Goal: Information Seeking & Learning: Check status

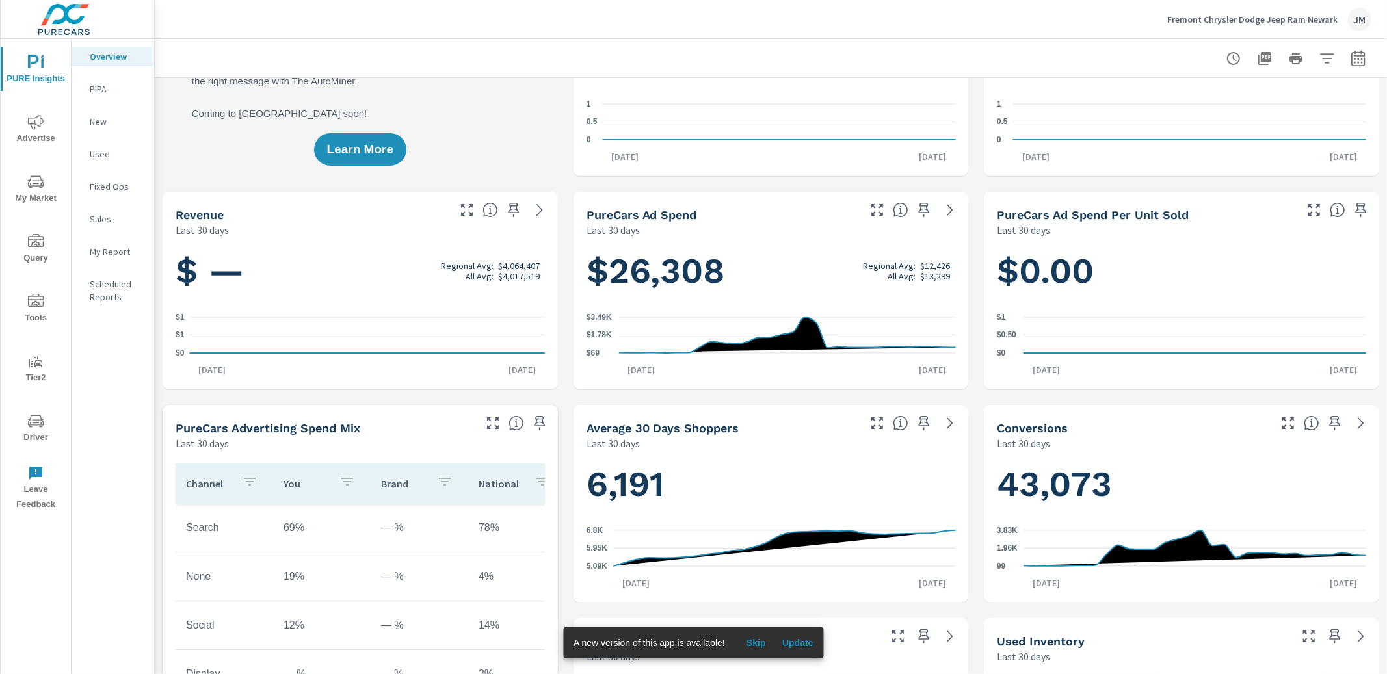
scroll to position [133, 0]
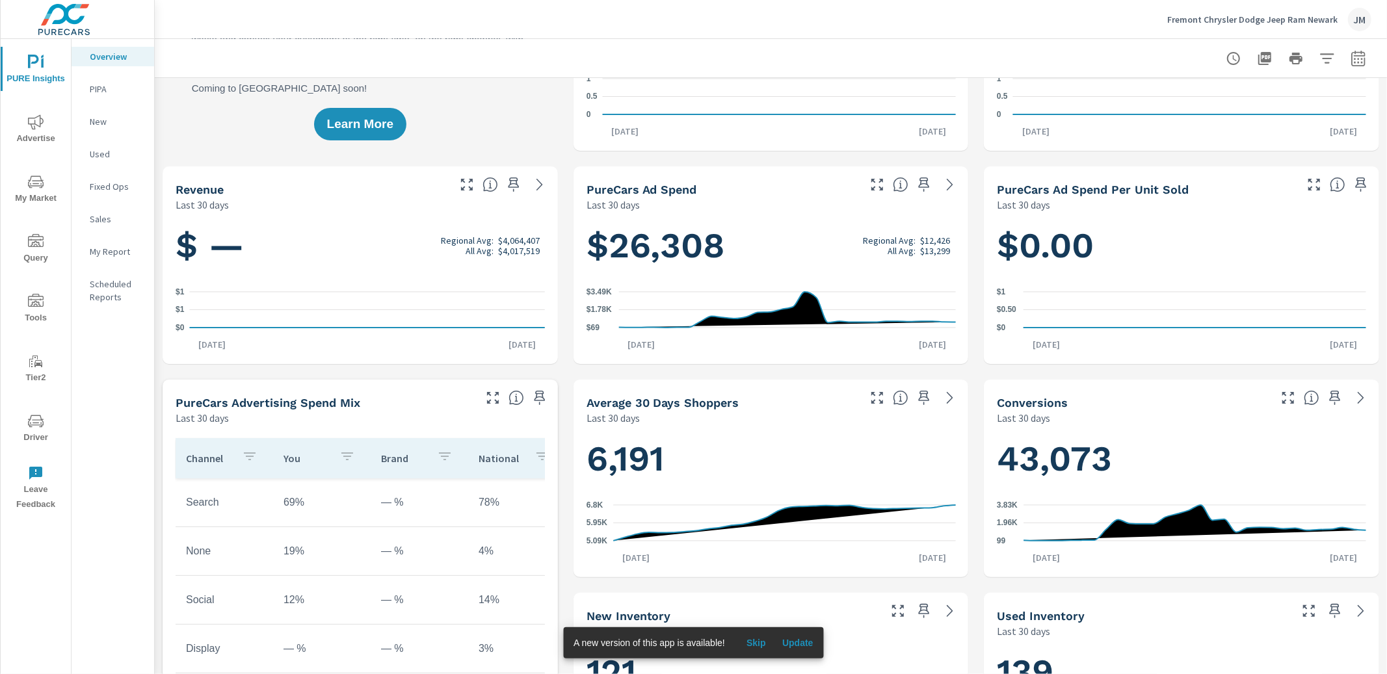
click at [41, 437] on span "Driver" at bounding box center [36, 430] width 62 height 32
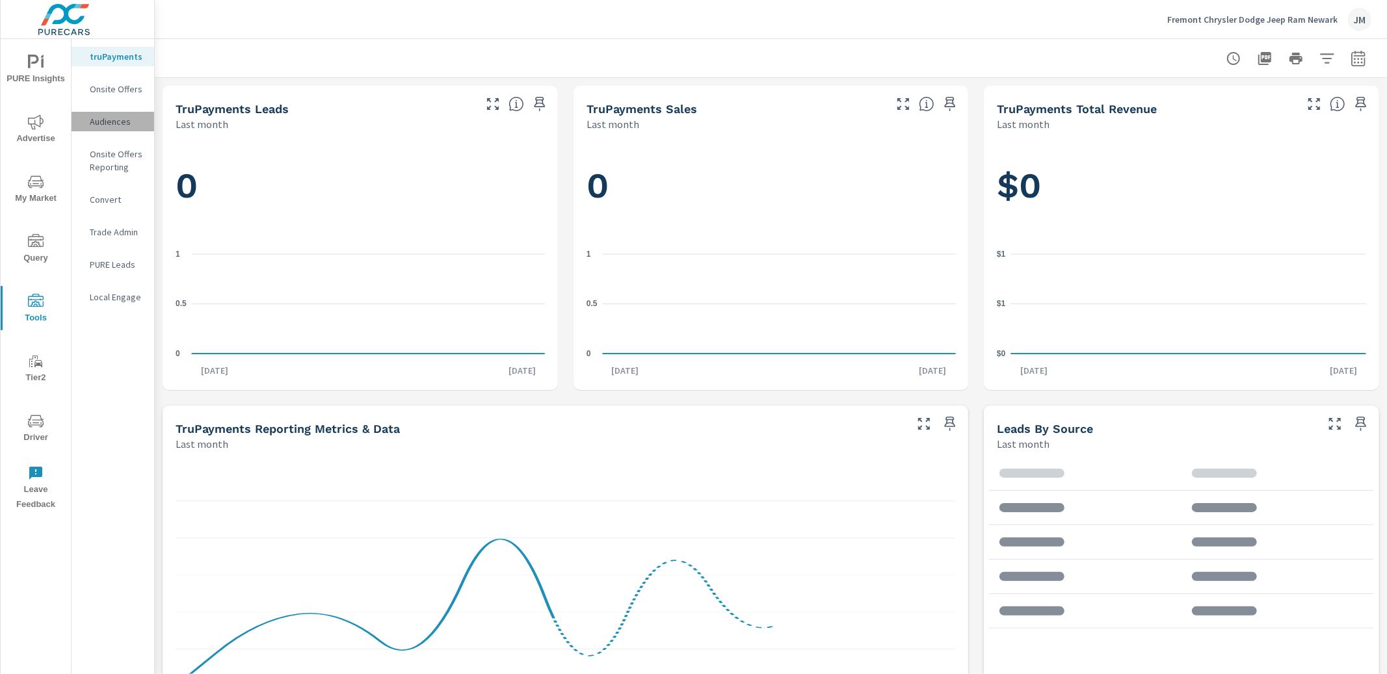
click at [109, 122] on p "Audiences" at bounding box center [117, 121] width 54 height 13
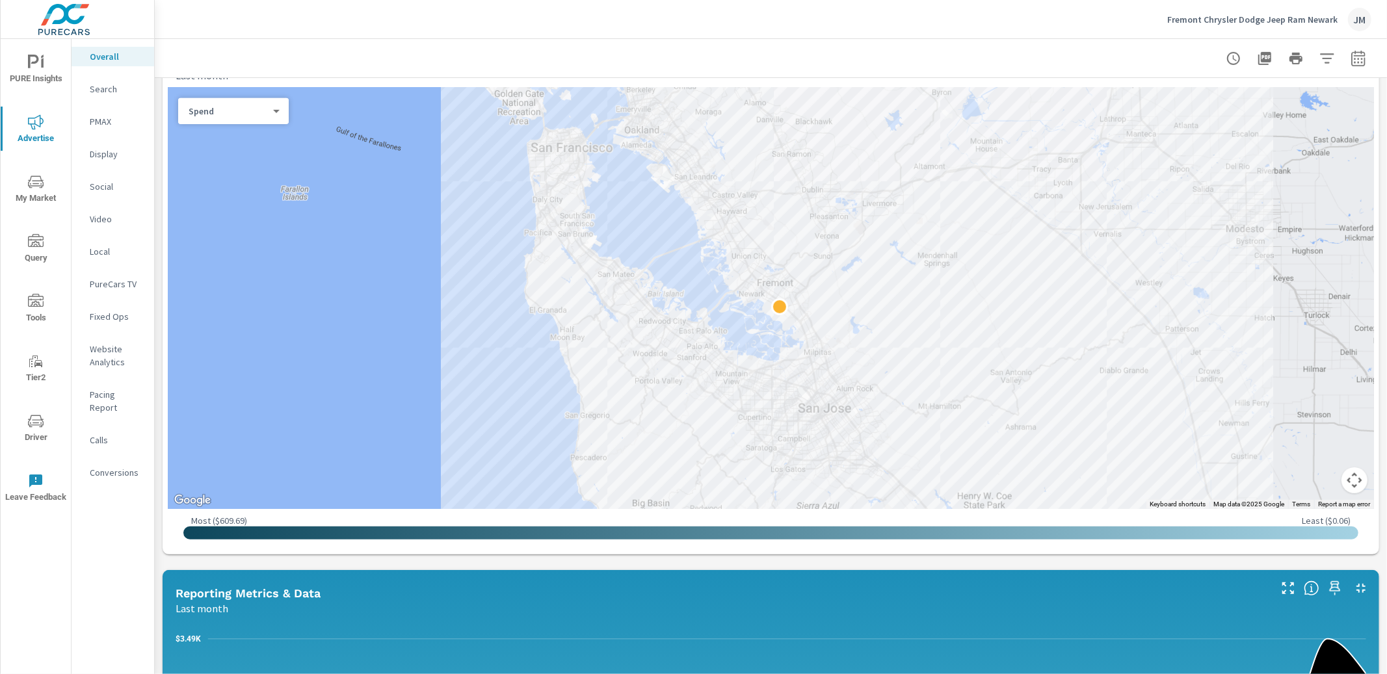
scroll to position [506, 0]
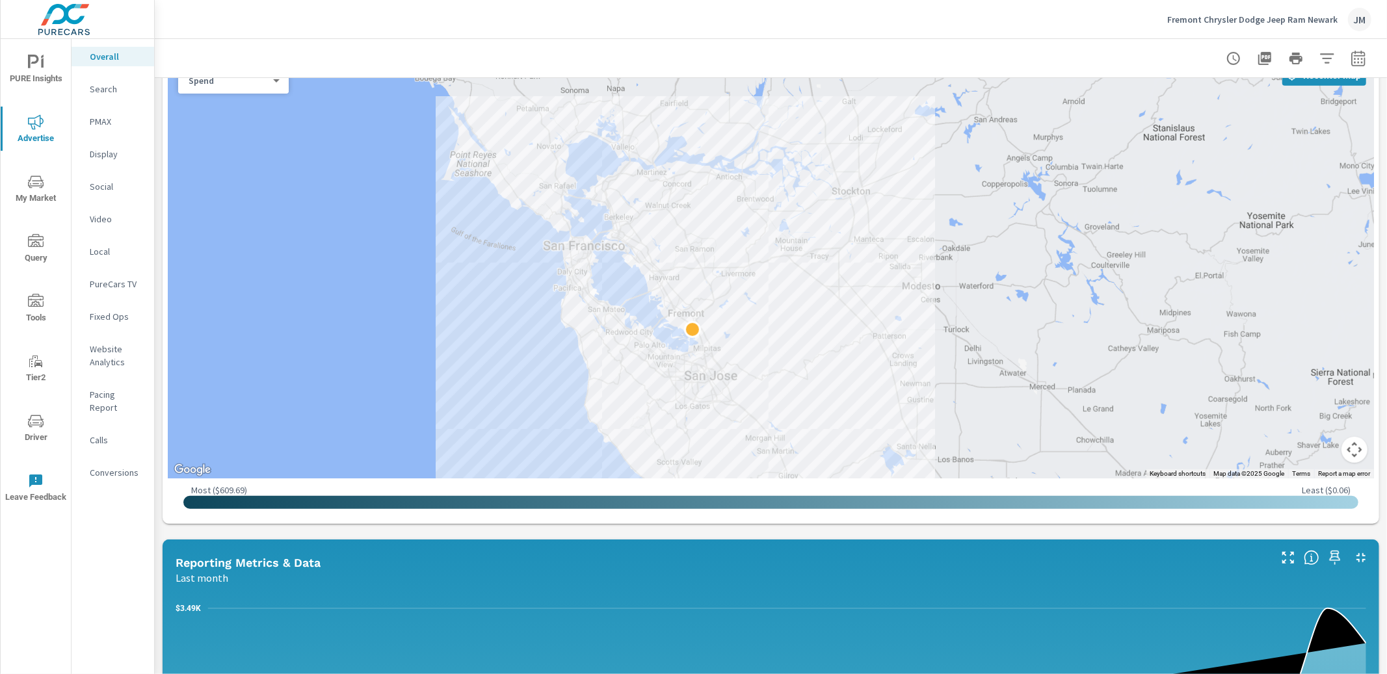
drag, startPoint x: 721, startPoint y: 191, endPoint x: 731, endPoint y: 293, distance: 103.2
click at [731, 293] on div at bounding box center [771, 267] width 1207 height 421
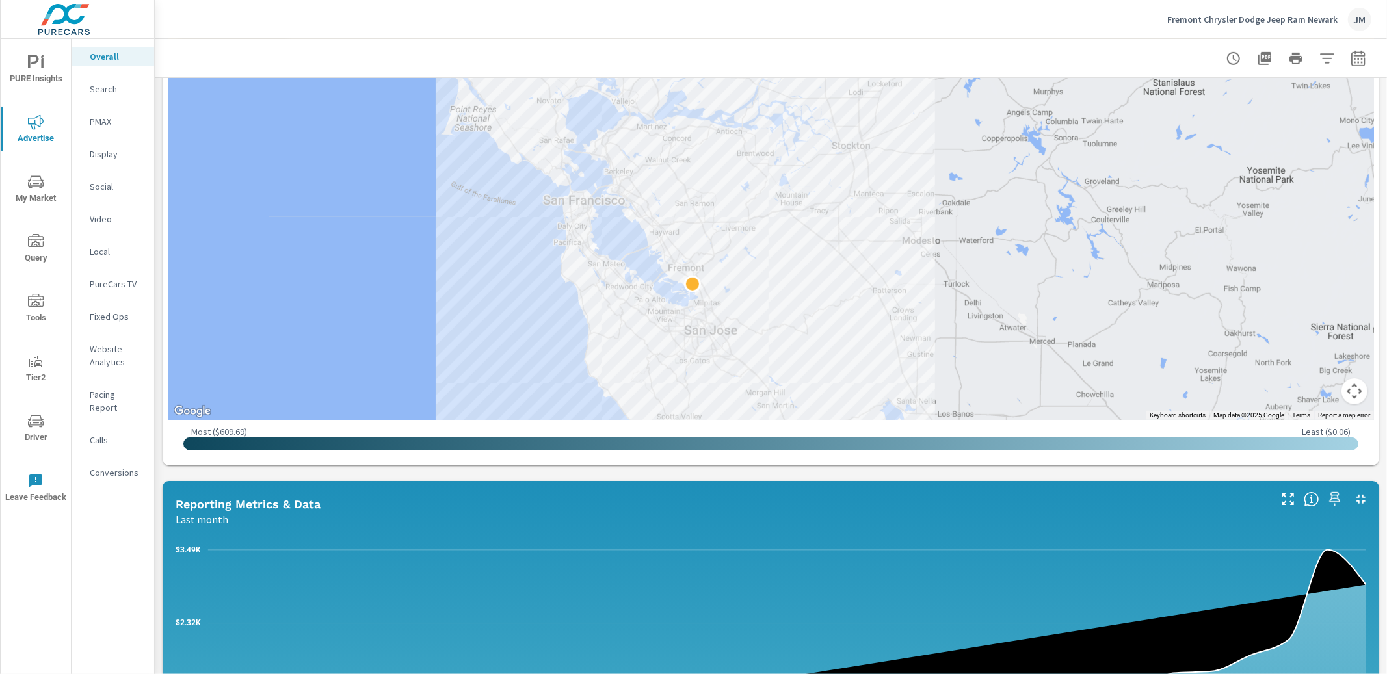
scroll to position [753, 0]
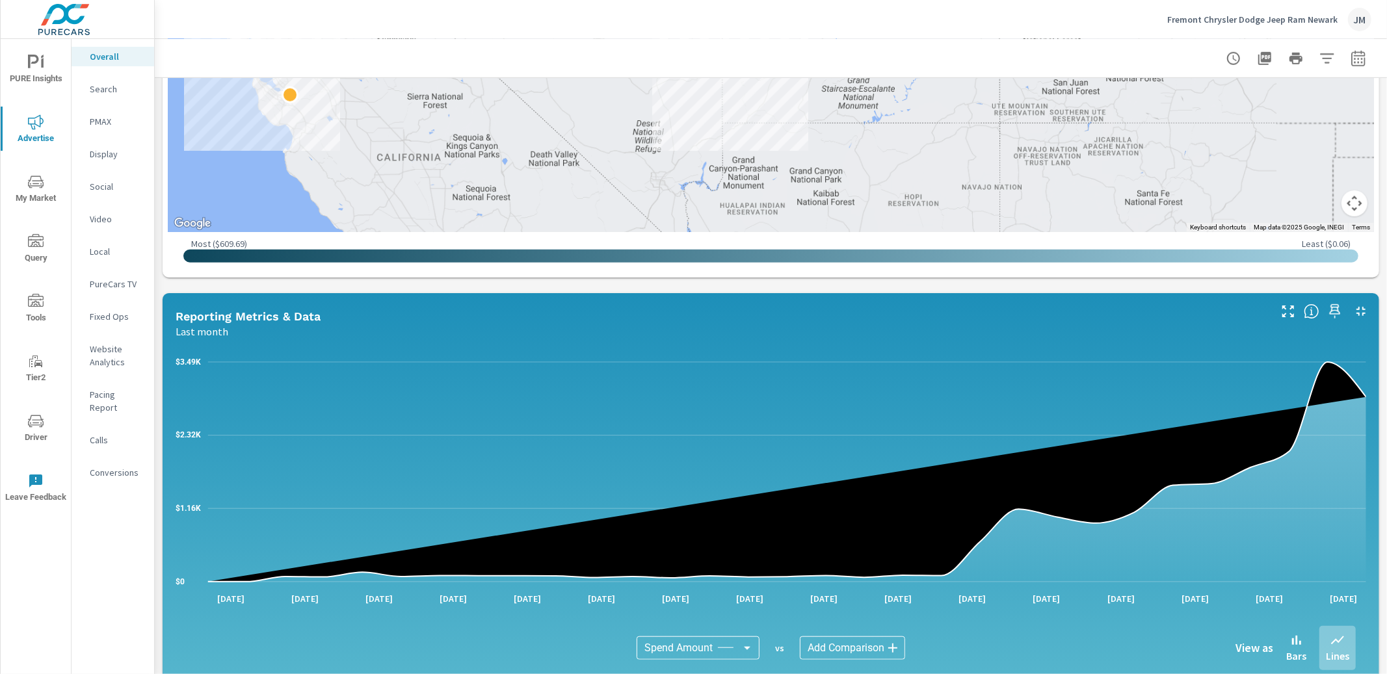
drag, startPoint x: 401, startPoint y: 163, endPoint x: 480, endPoint y: 226, distance: 101.0
click at [480, 226] on div at bounding box center [771, 21] width 1207 height 421
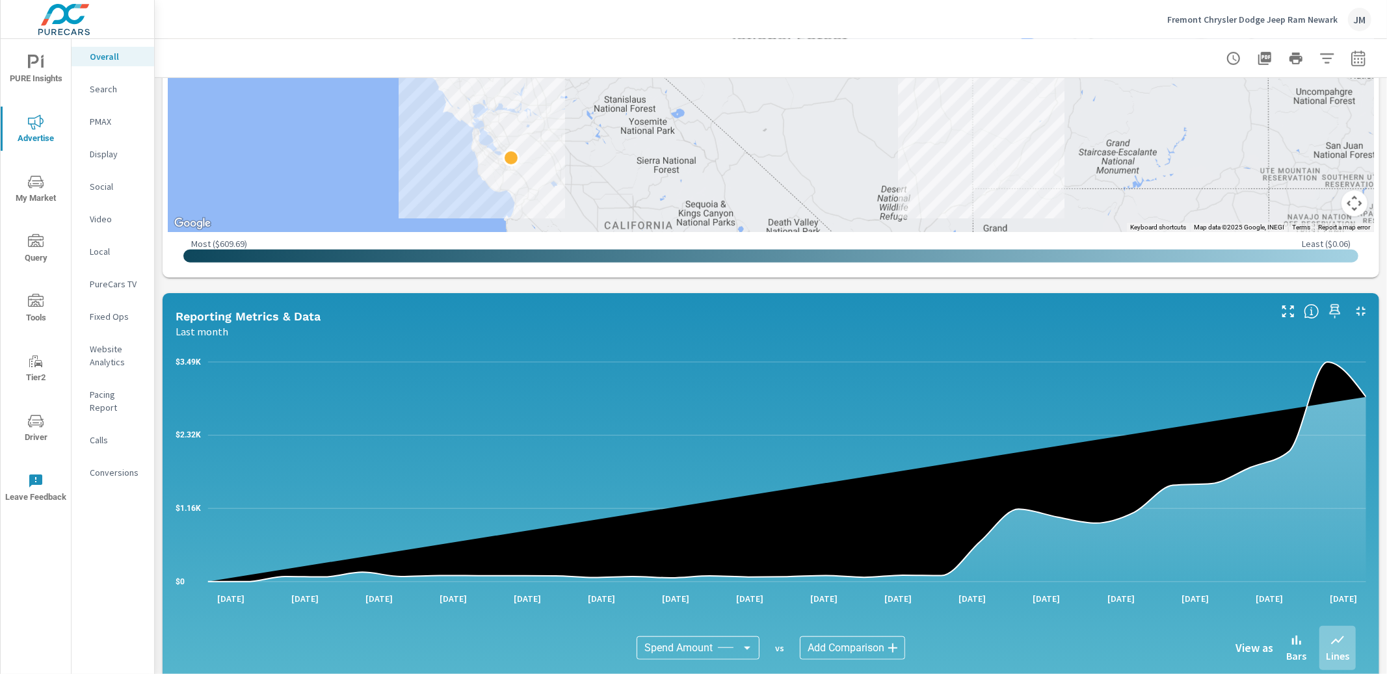
drag, startPoint x: 360, startPoint y: 138, endPoint x: 583, endPoint y: 187, distance: 228.4
click at [591, 185] on div at bounding box center [771, 21] width 1207 height 421
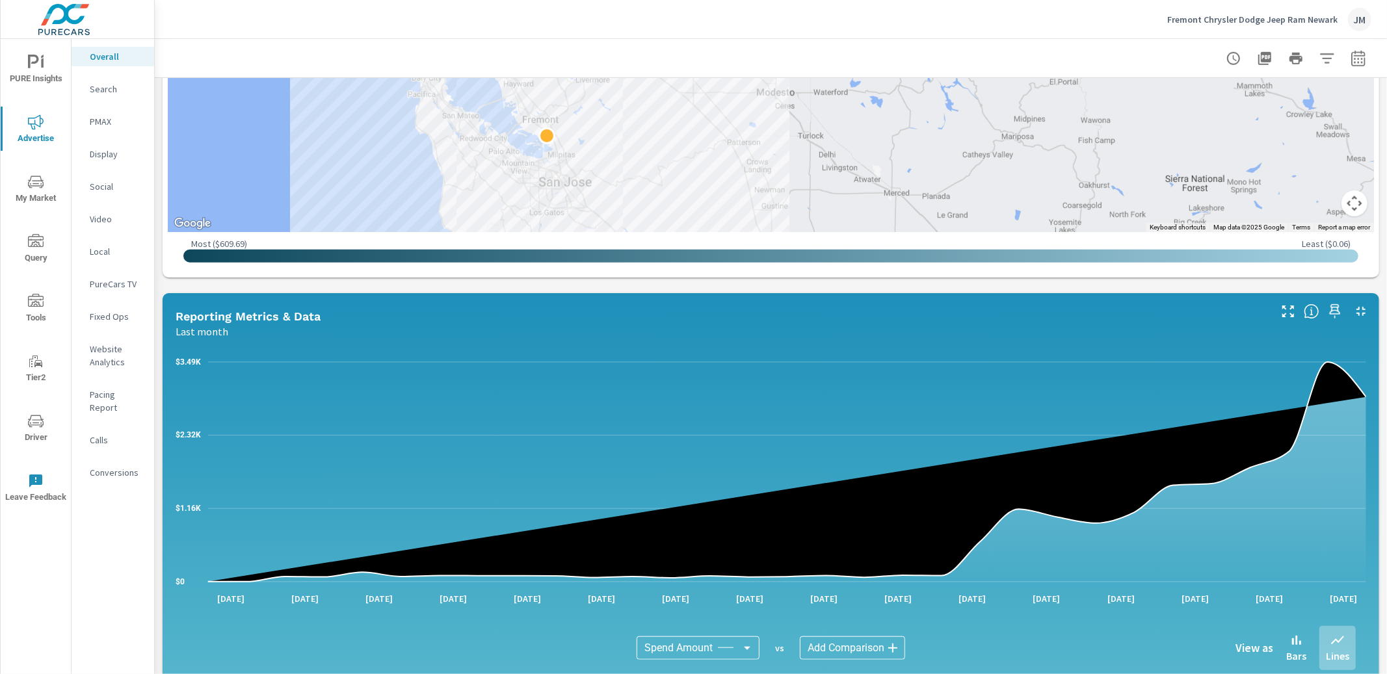
drag, startPoint x: 598, startPoint y: 196, endPoint x: 477, endPoint y: 232, distance: 125.5
click at [713, 226] on div at bounding box center [771, 21] width 1207 height 421
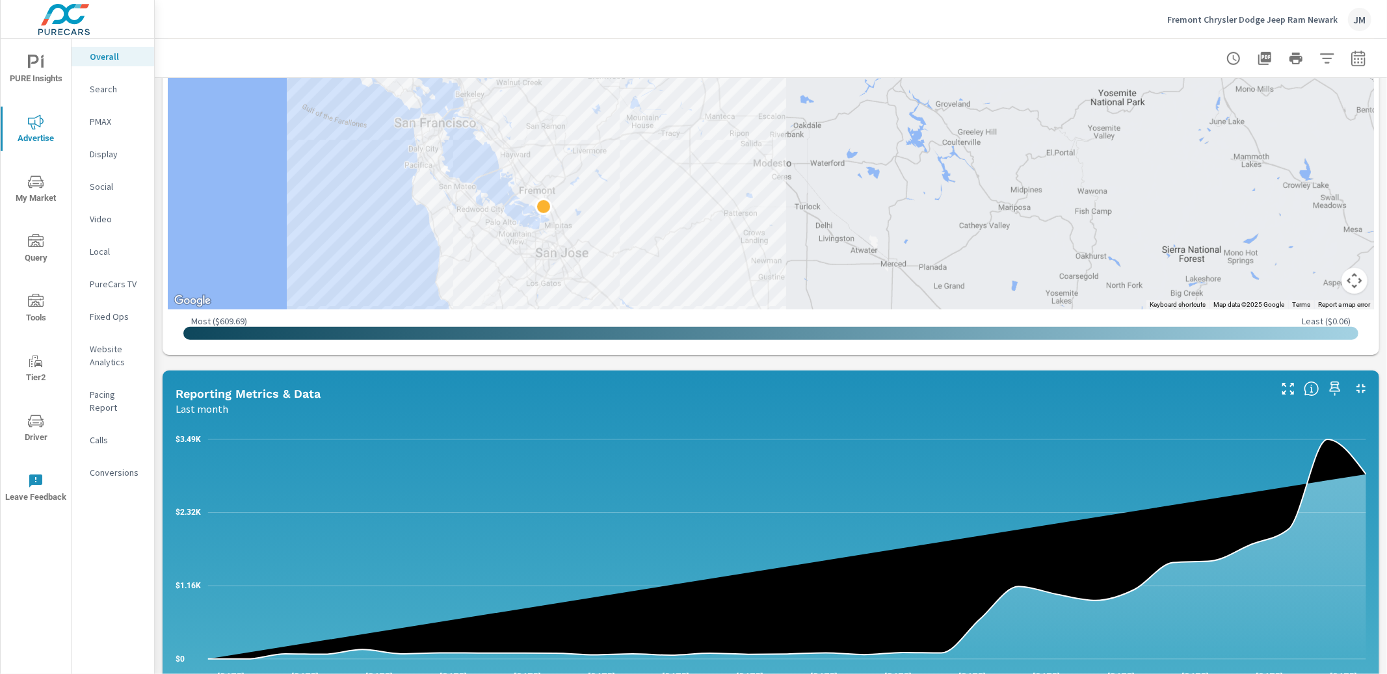
click at [444, 57] on div at bounding box center [770, 58] width 1201 height 38
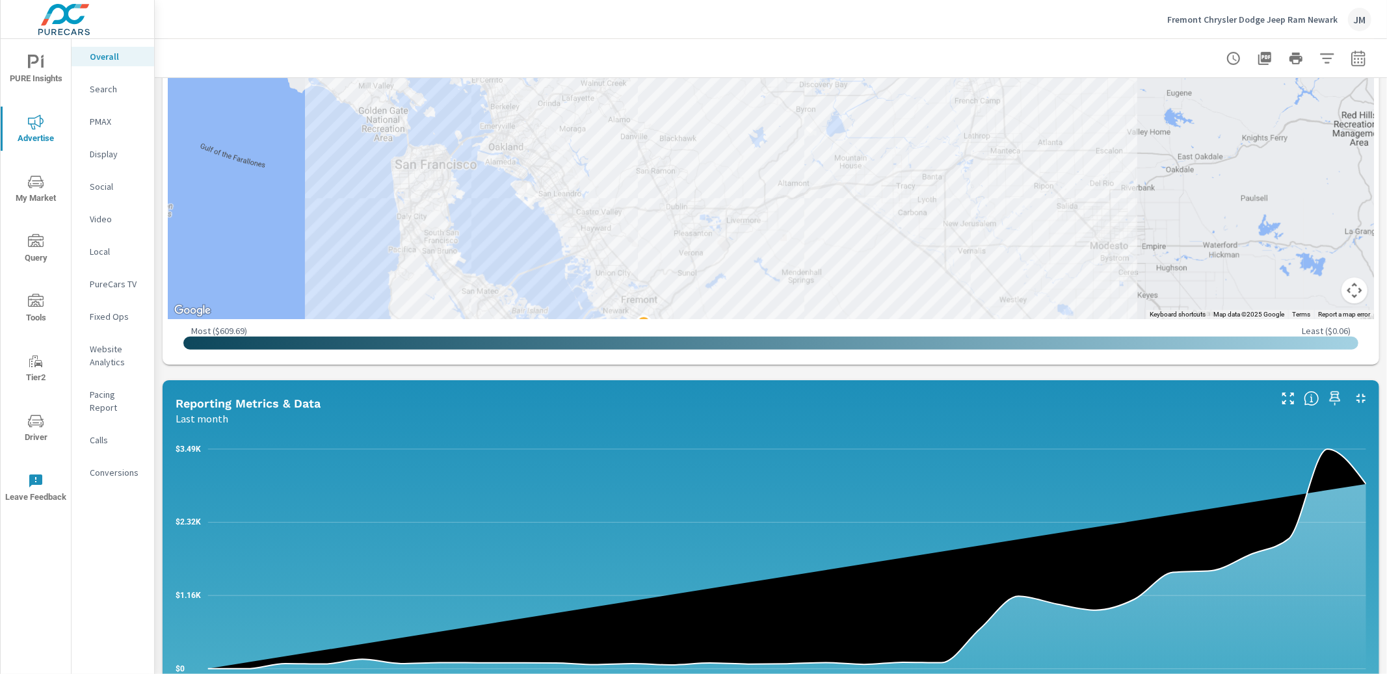
drag, startPoint x: 423, startPoint y: 45, endPoint x: 471, endPoint y: 14, distance: 56.5
click at [471, 14] on div "Fremont Chrysler Dodge Jeep Ram Newark JM Overall Performance Fremont Chrysler …" at bounding box center [771, 337] width 1233 height 674
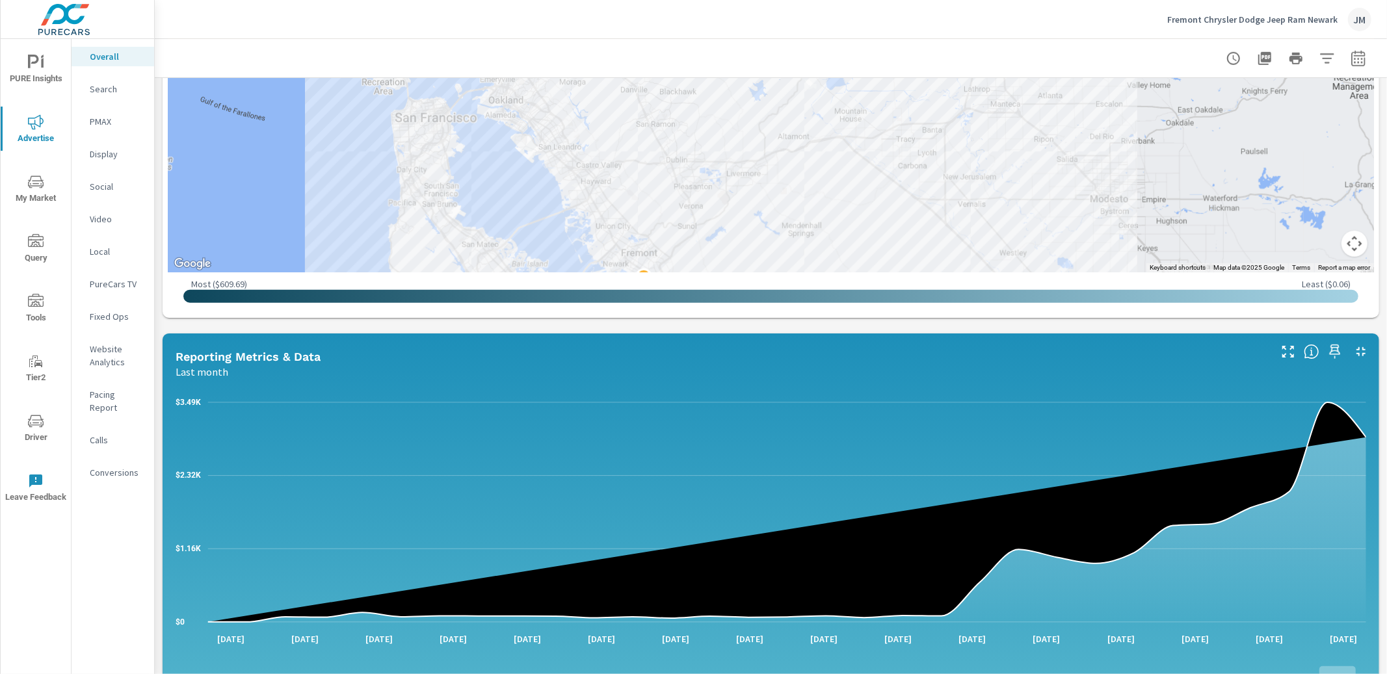
scroll to position [716, 0]
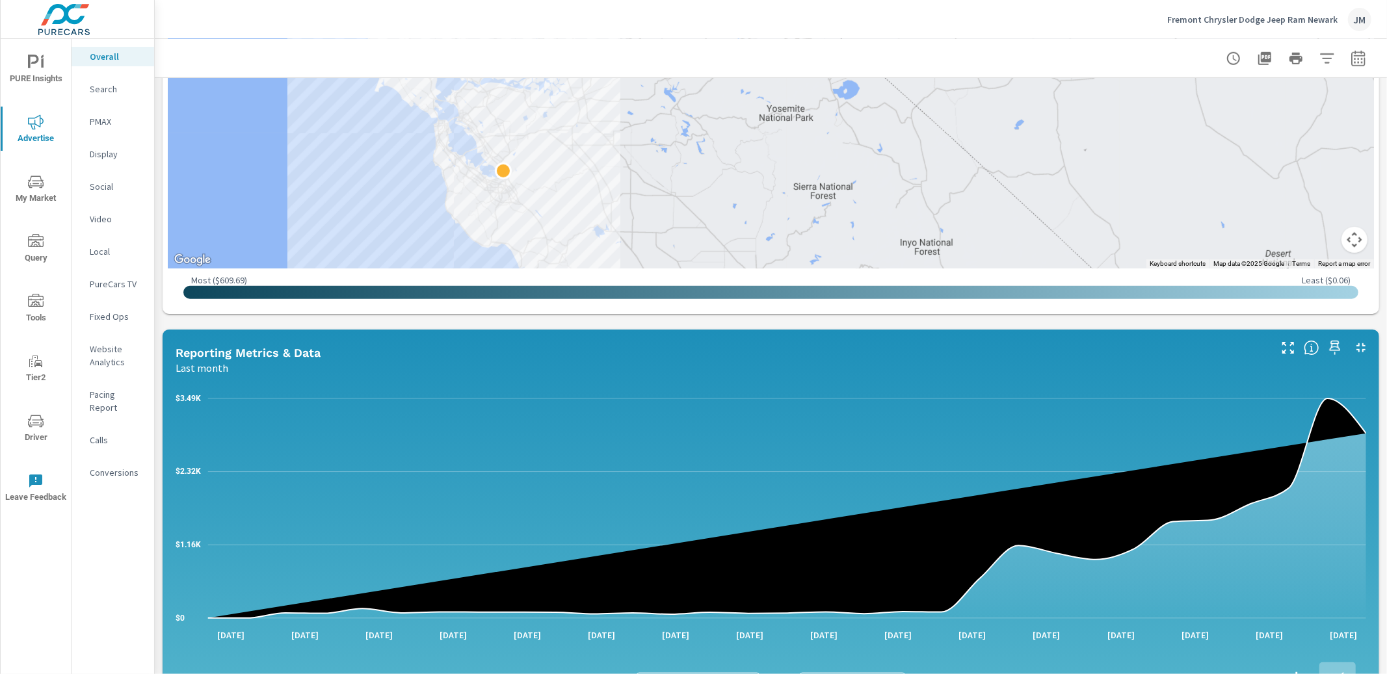
scroll to position [687, 0]
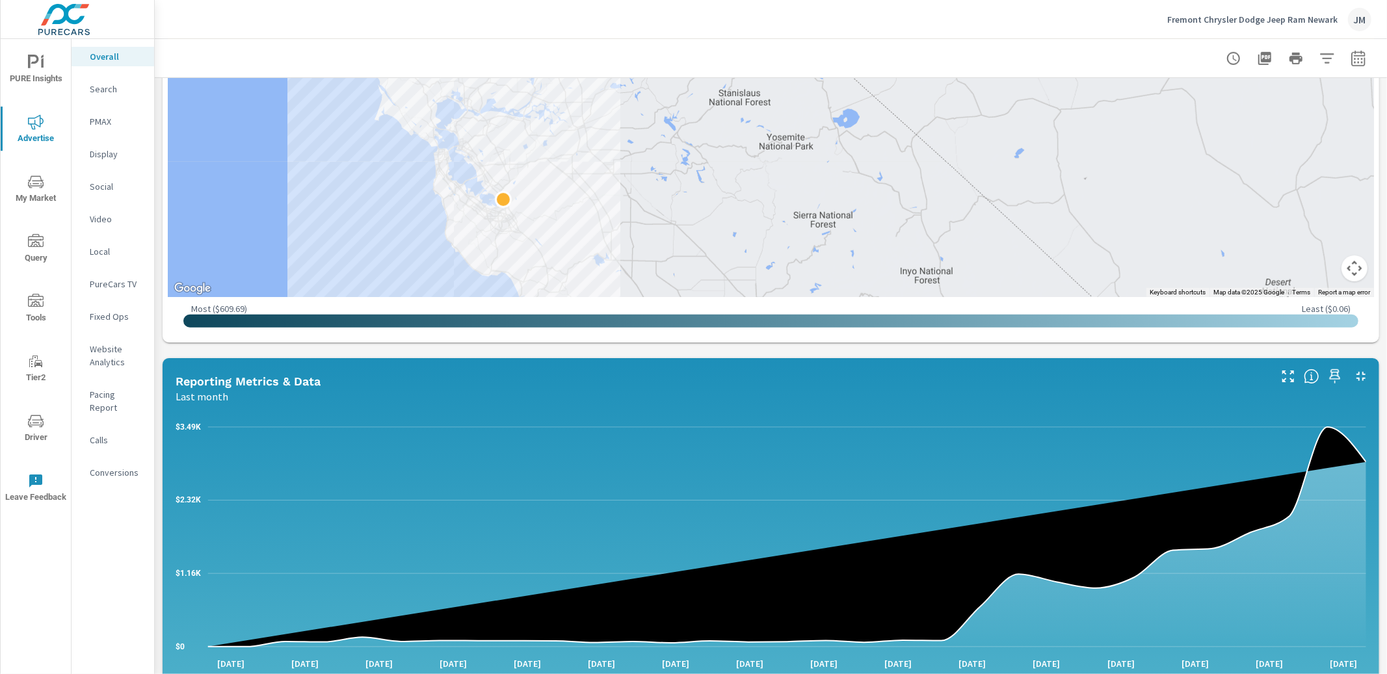
drag, startPoint x: 319, startPoint y: 34, endPoint x: 324, endPoint y: 122, distance: 88.6
click at [324, 122] on div "Fremont Chrysler Dodge Jeep Ram Newark JM Overall Performance Fremont Chrysler …" at bounding box center [771, 337] width 1233 height 674
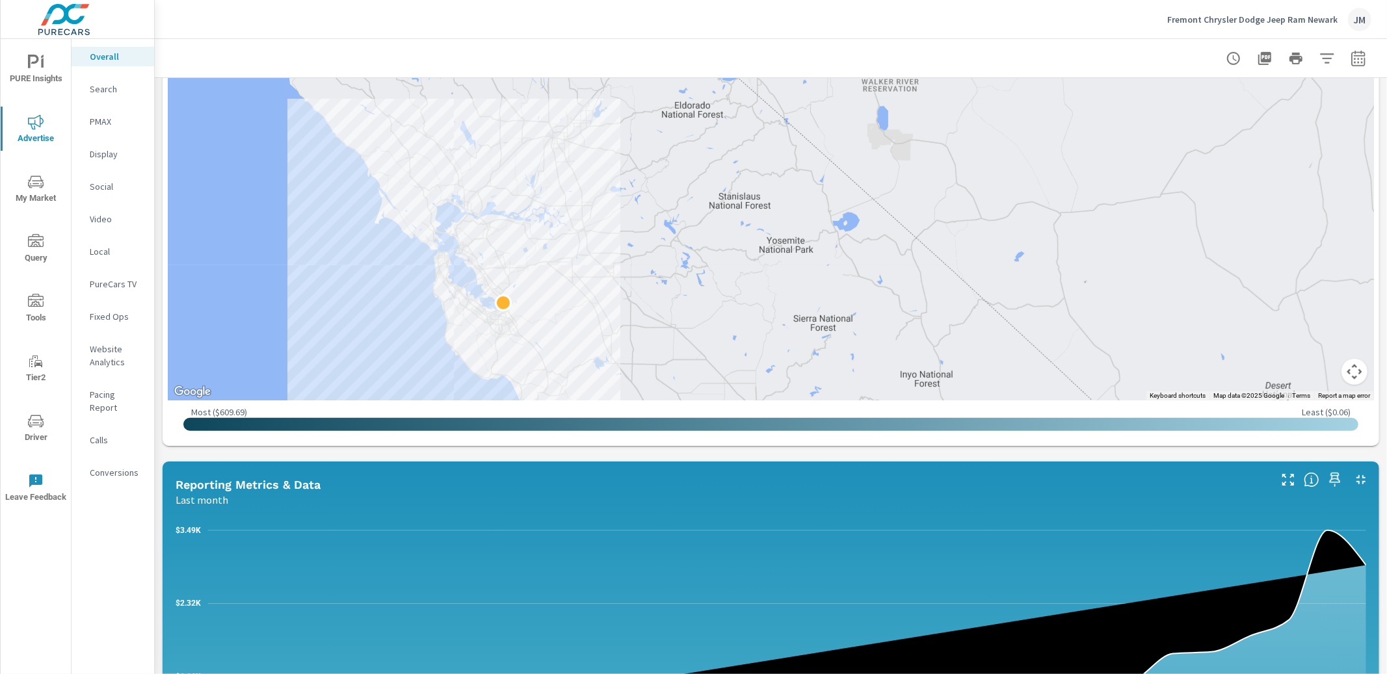
scroll to position [583, 0]
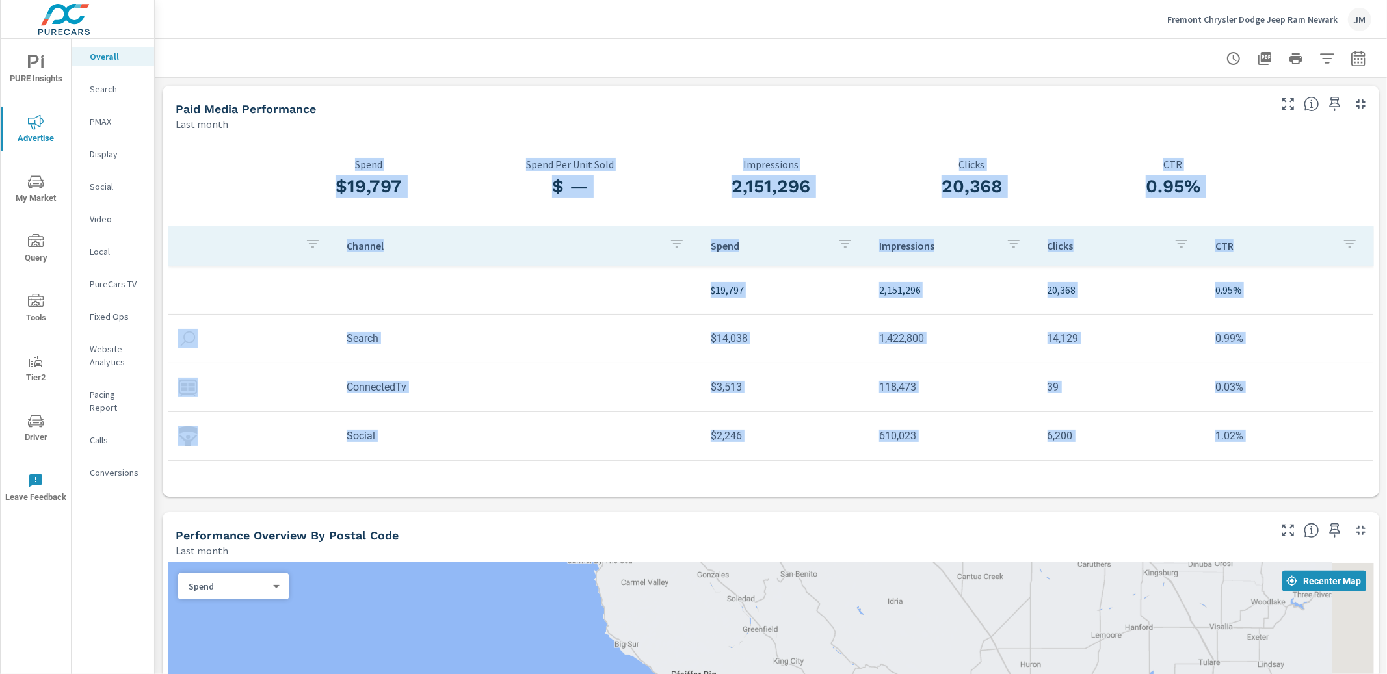
drag, startPoint x: 488, startPoint y: 271, endPoint x: 578, endPoint y: 20, distance: 267.2
click at [582, 18] on div "Fremont Chrysler Dodge Jeep Ram Newark JM Overall Performance Fremont Chrysler …" at bounding box center [771, 337] width 1233 height 674
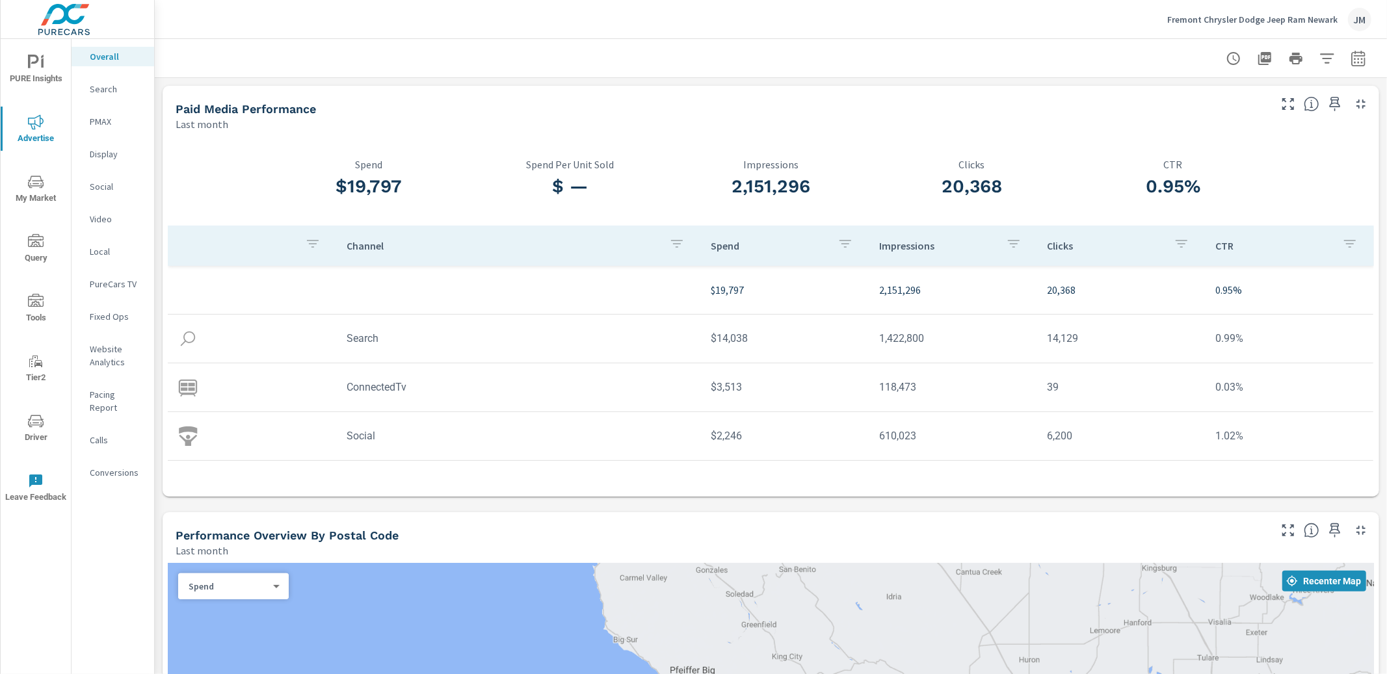
click at [425, 138] on div "$19,797 Spend" at bounding box center [369, 181] width 201 height 89
click at [1354, 54] on icon "button" at bounding box center [1359, 59] width 16 height 16
click at [1266, 109] on select "Custom Yesterday Last week Last 7 days Last 14 days Last 30 days Last 45 days L…" at bounding box center [1255, 113] width 130 height 26
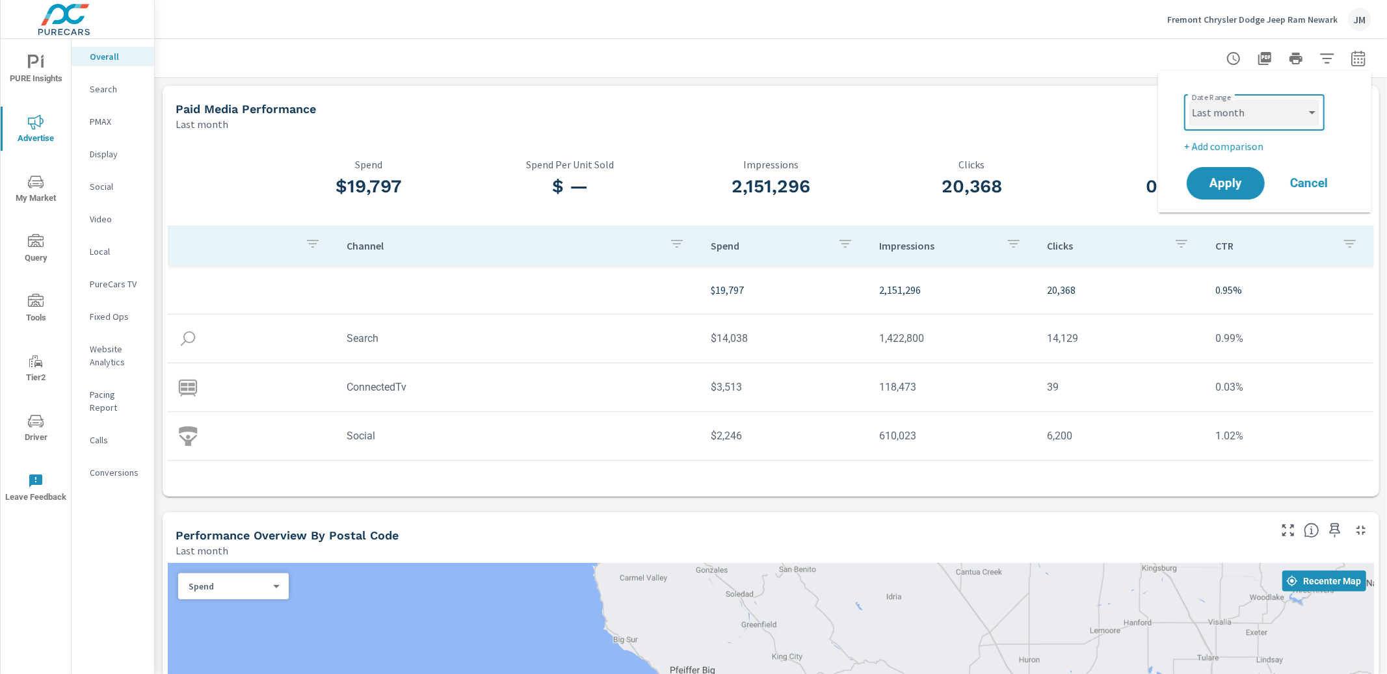
select select "Month to date"
click at [1231, 191] on button "Apply" at bounding box center [1226, 184] width 81 height 34
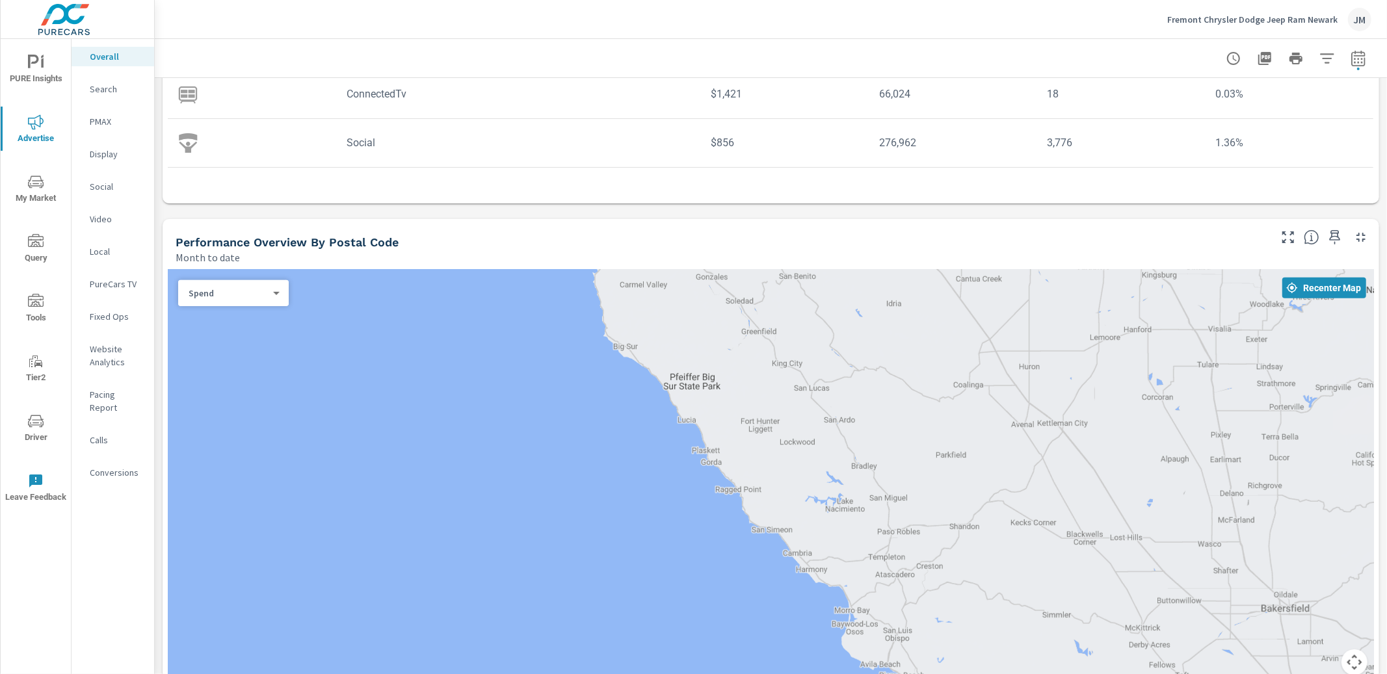
scroll to position [366, 0]
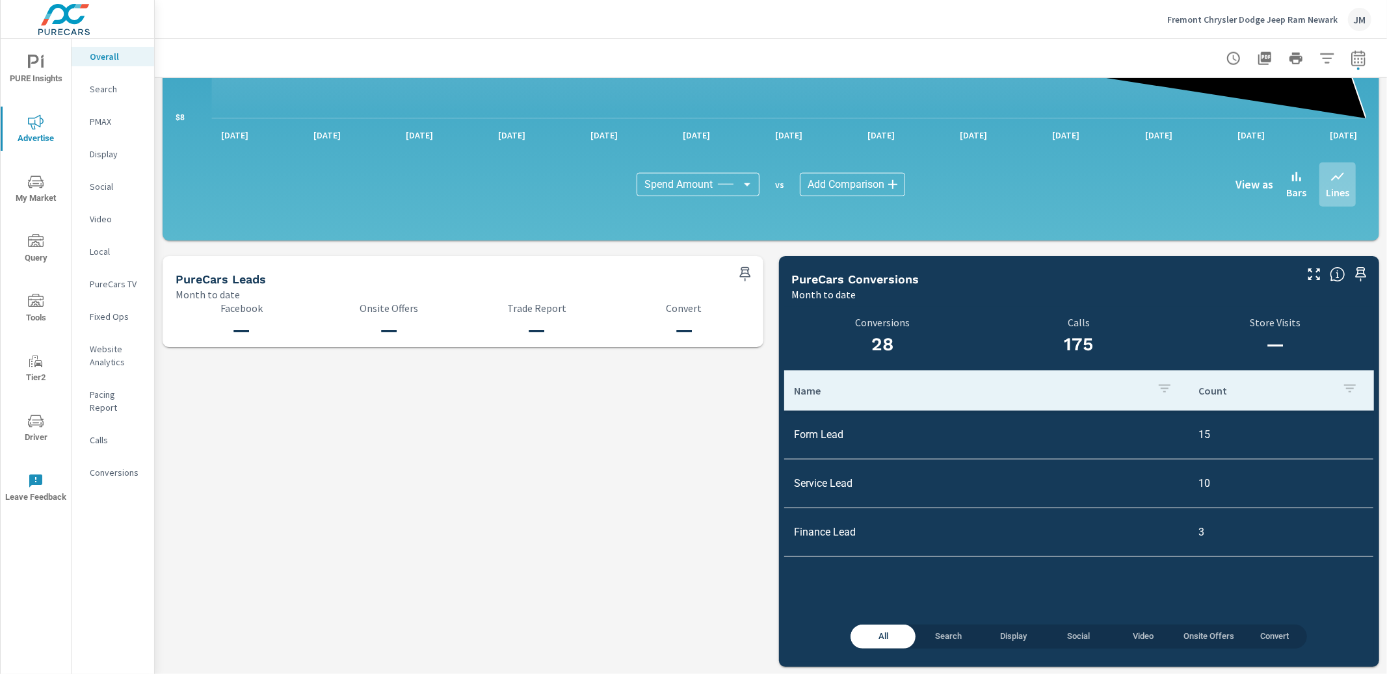
scroll to position [1215, 0]
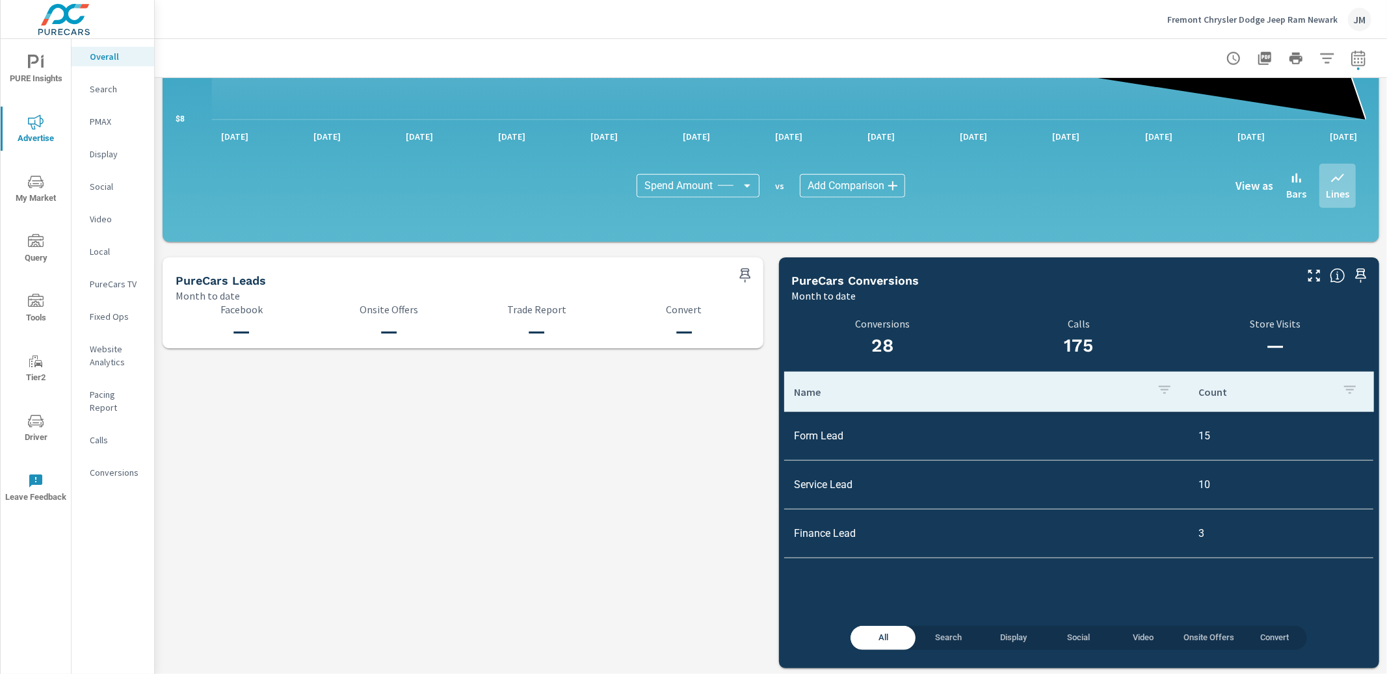
click at [815, 440] on td "Form Lead" at bounding box center [986, 436] width 405 height 33
click at [944, 638] on span "Search" at bounding box center [948, 638] width 49 height 15
click at [1013, 635] on span "Display" at bounding box center [1013, 638] width 49 height 15
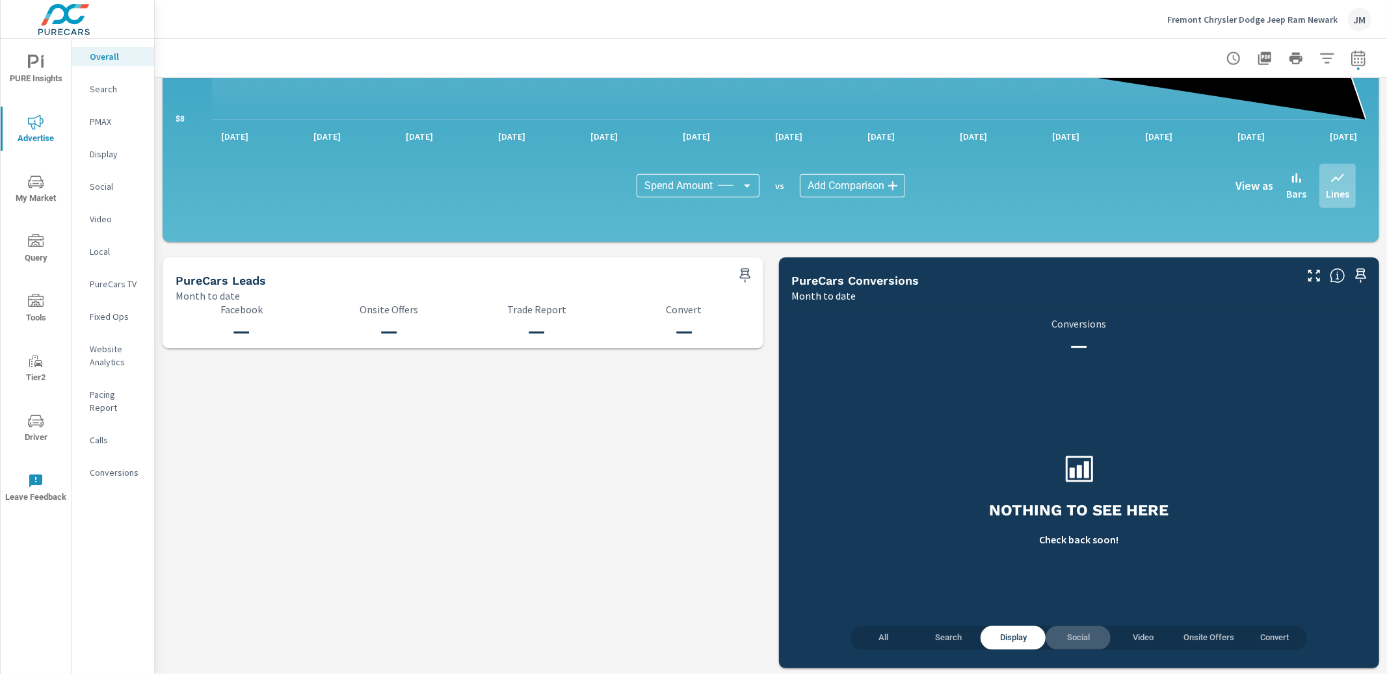
click at [1081, 635] on span "Social" at bounding box center [1078, 638] width 49 height 15
click at [1147, 637] on span "Video" at bounding box center [1143, 638] width 49 height 15
click at [1208, 635] on span "Onsite Offers" at bounding box center [1209, 638] width 51 height 15
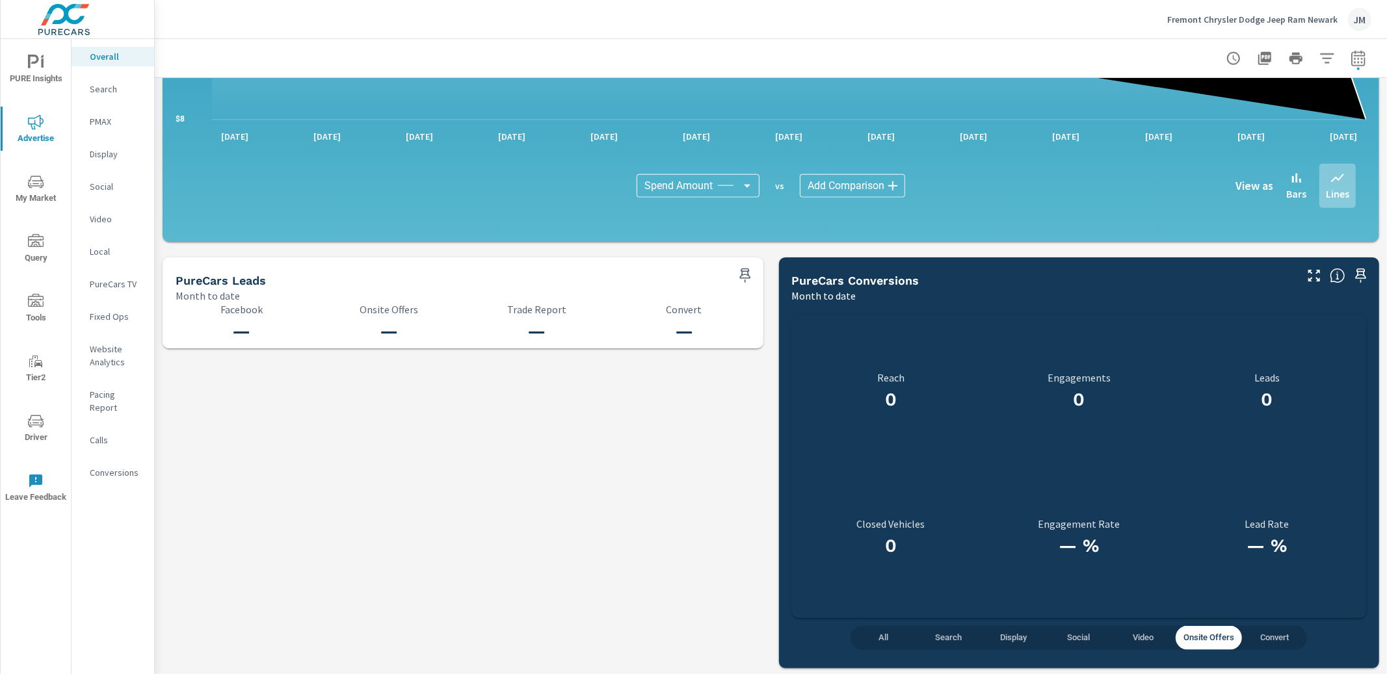
click at [1283, 642] on span "Convert" at bounding box center [1274, 638] width 49 height 15
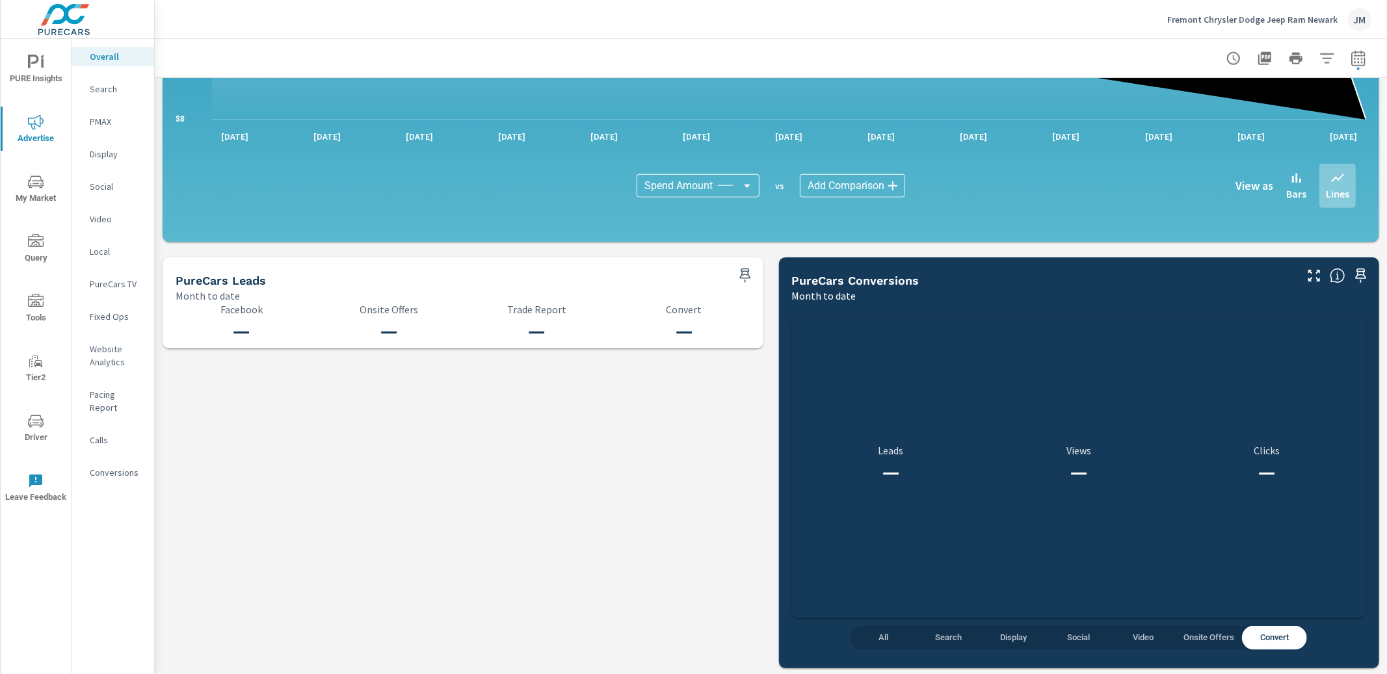
click at [878, 634] on span "All" at bounding box center [883, 638] width 49 height 15
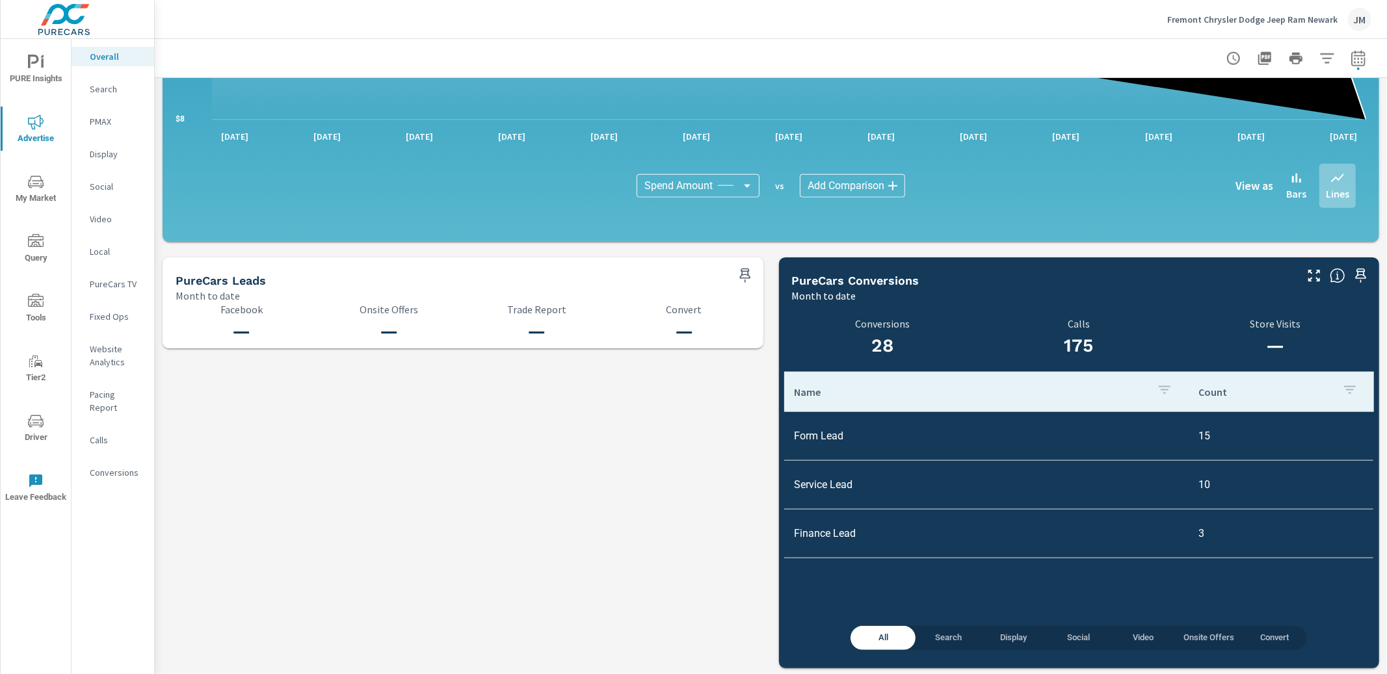
scroll to position [1216, 0]
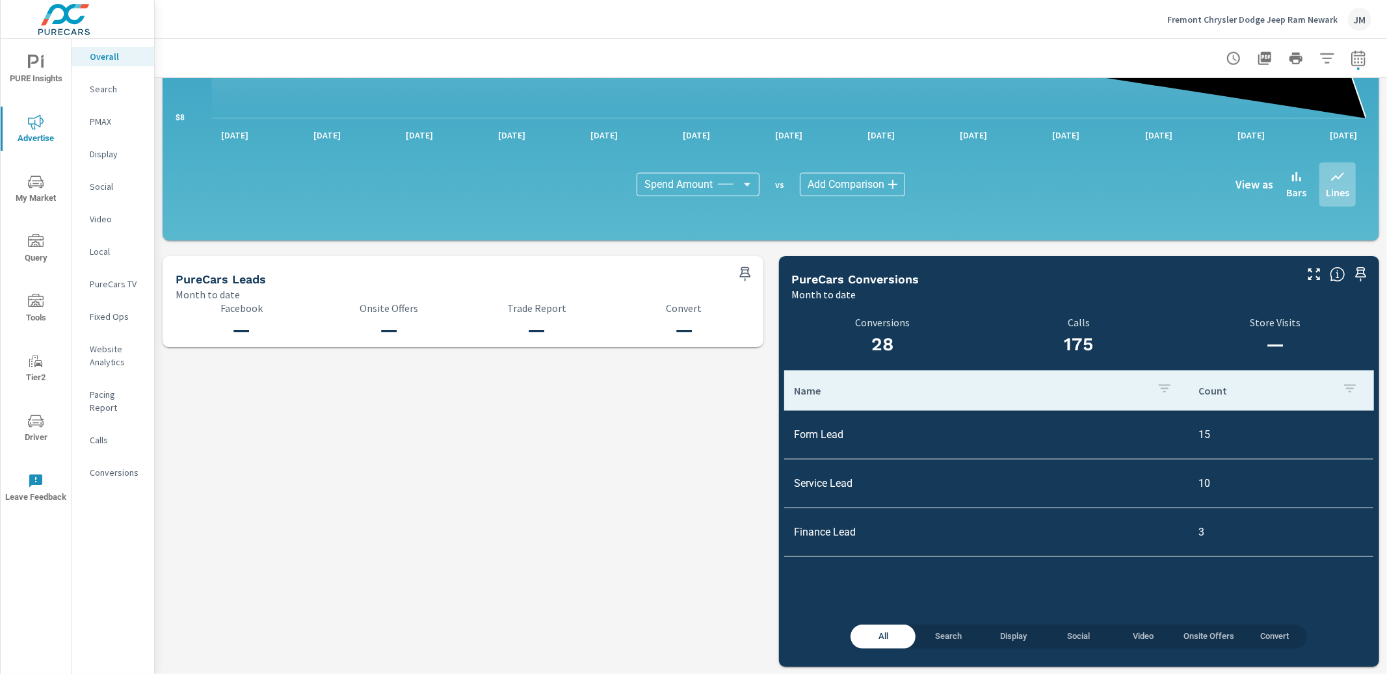
click at [879, 651] on div "All Search Display Social Video Onsite Offers Convert 28 Conversions 175 Calls …" at bounding box center [1079, 484] width 591 height 355
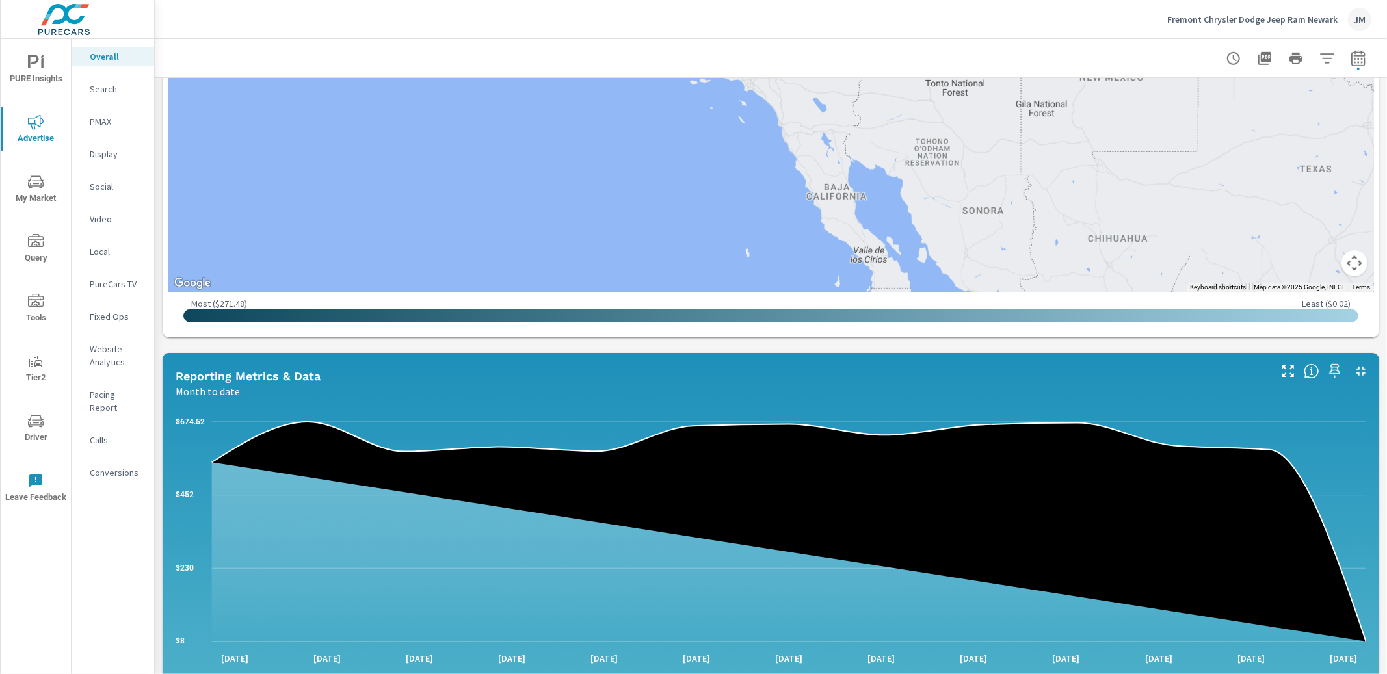
scroll to position [602, 0]
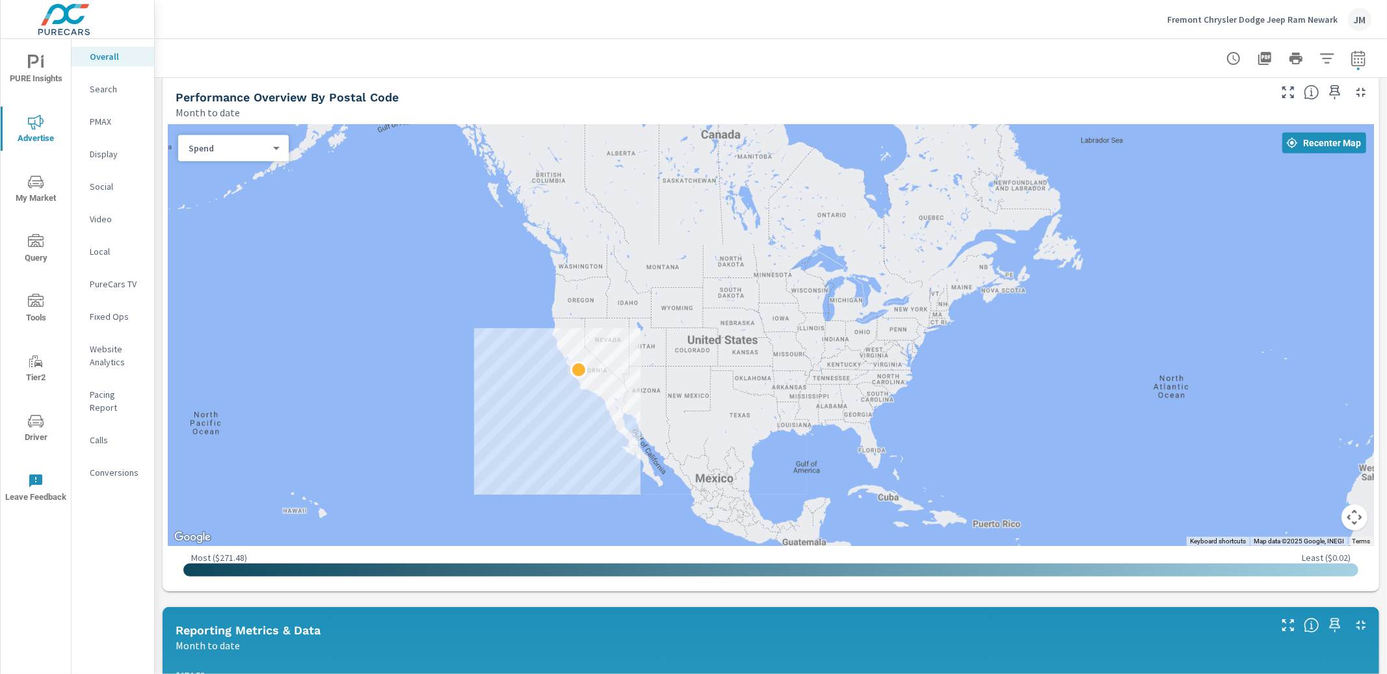
scroll to position [431, 0]
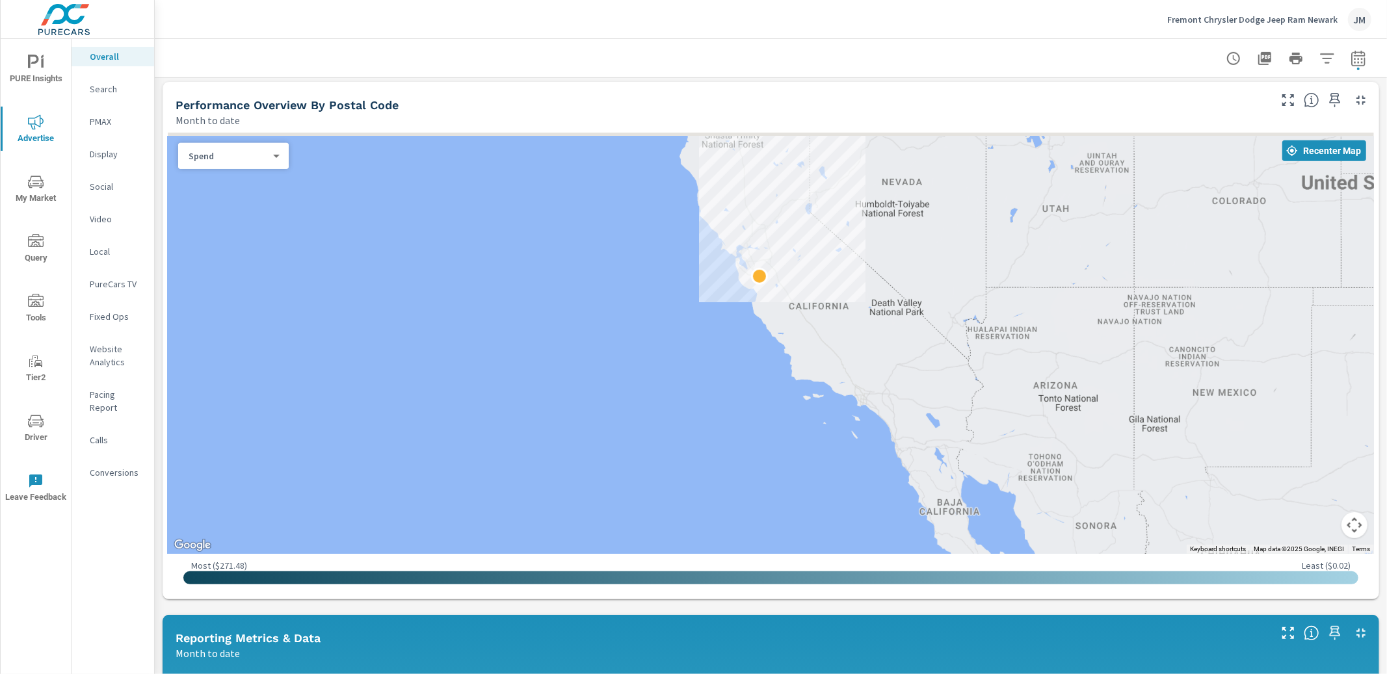
drag, startPoint x: 758, startPoint y: 190, endPoint x: 801, endPoint y: 308, distance: 125.3
click at [799, 306] on div at bounding box center [771, 343] width 1207 height 421
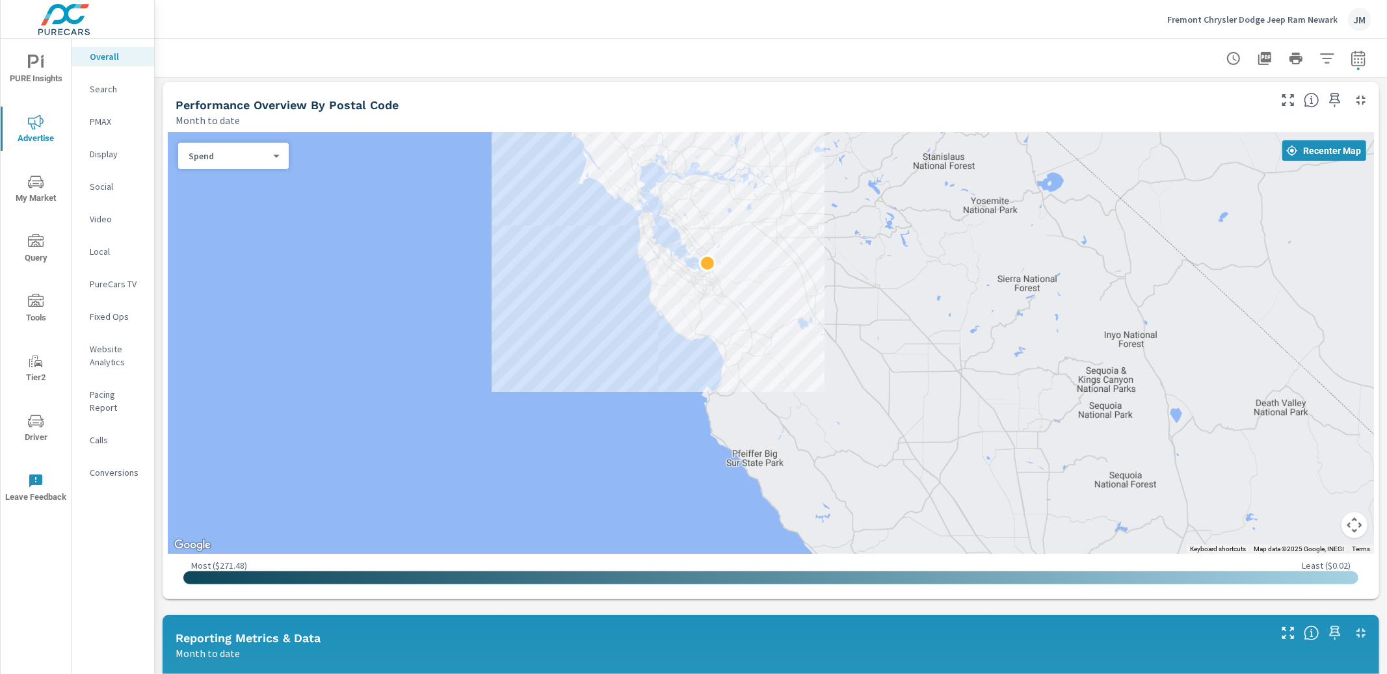
drag, startPoint x: 659, startPoint y: 239, endPoint x: 730, endPoint y: 329, distance: 115.3
click at [730, 328] on div at bounding box center [771, 343] width 1207 height 421
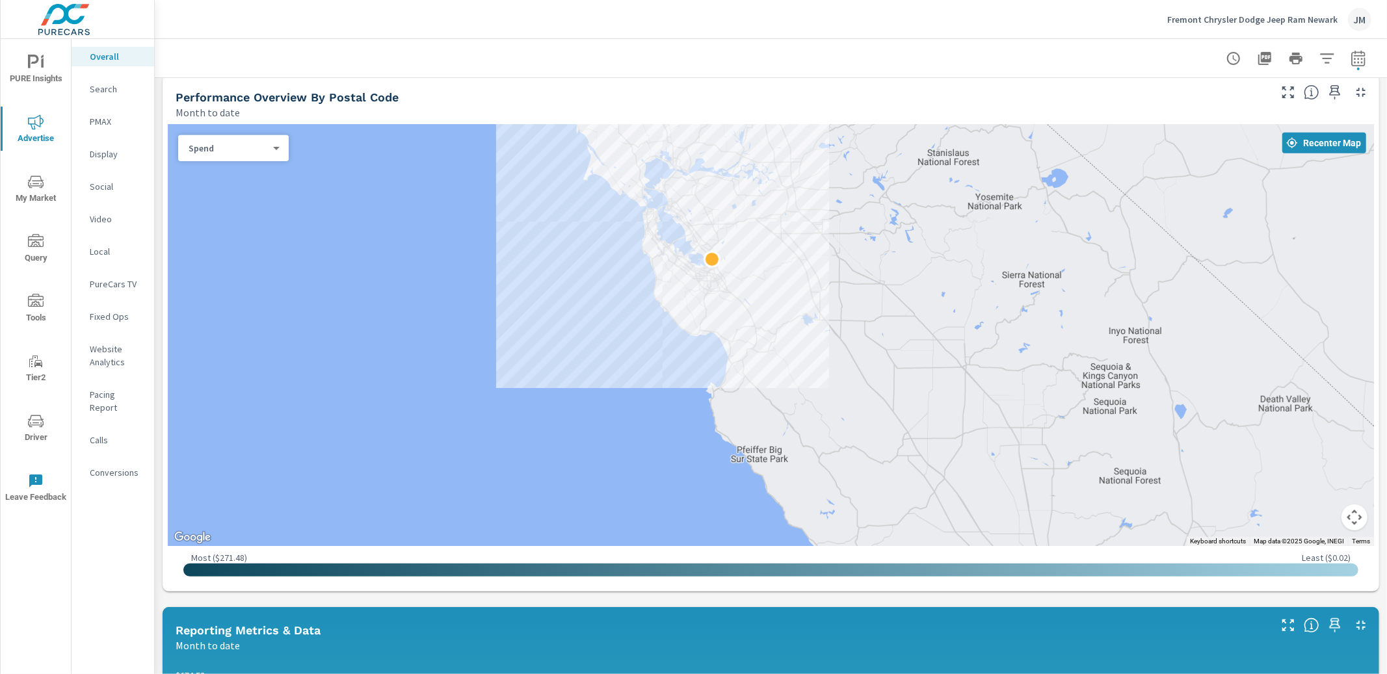
scroll to position [434, 0]
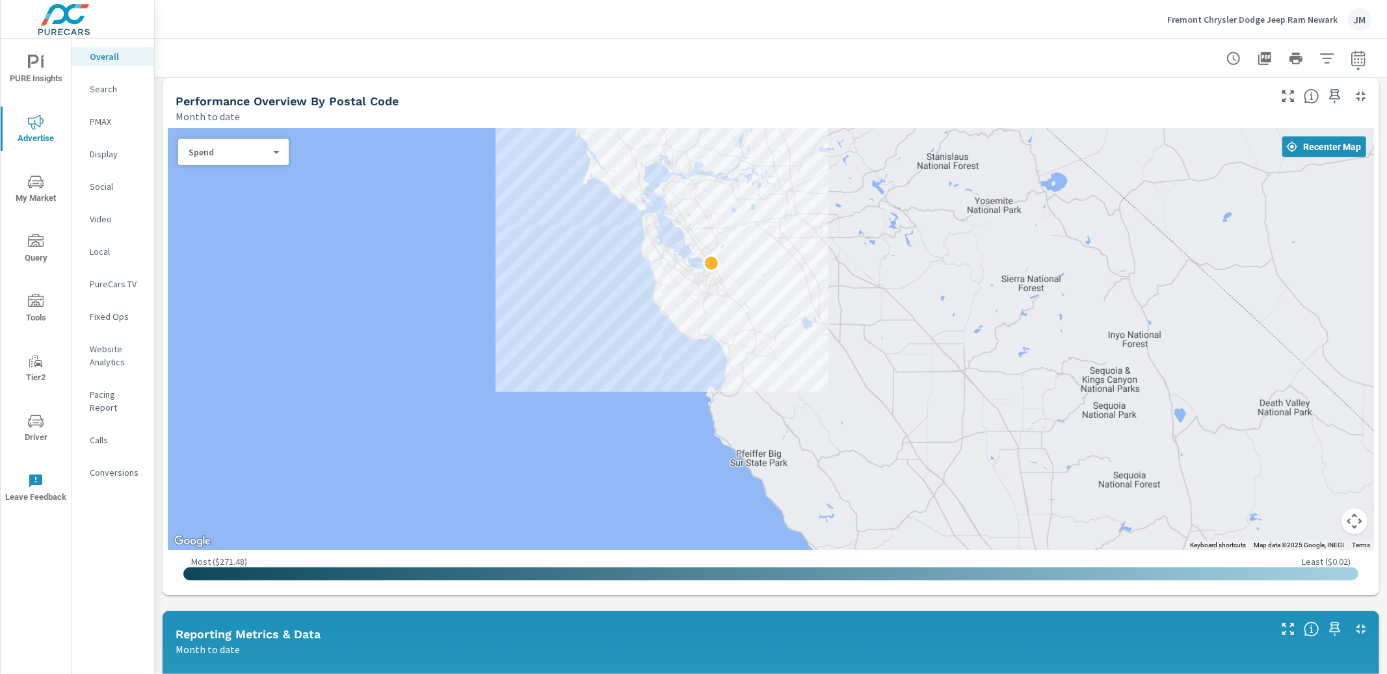
click at [32, 424] on icon "nav menu" at bounding box center [36, 422] width 16 height 16
